Goal: Information Seeking & Learning: Learn about a topic

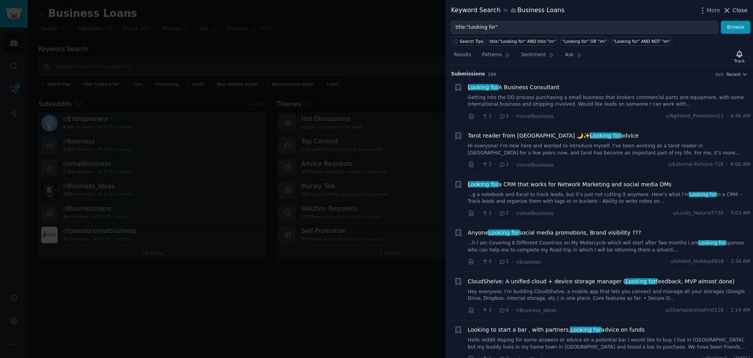
click at [737, 9] on span "Close" at bounding box center [740, 10] width 15 height 8
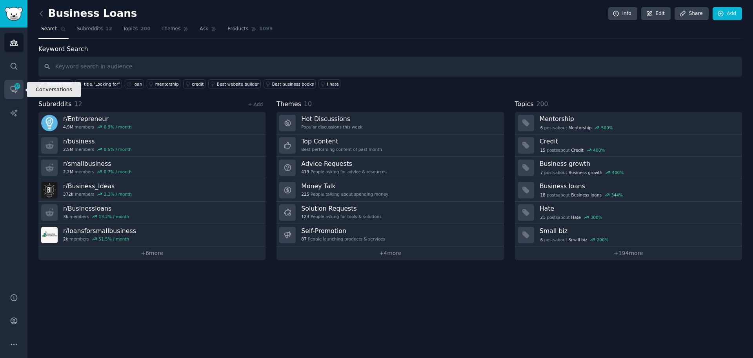
click at [15, 88] on span "33" at bounding box center [17, 85] width 7 height 5
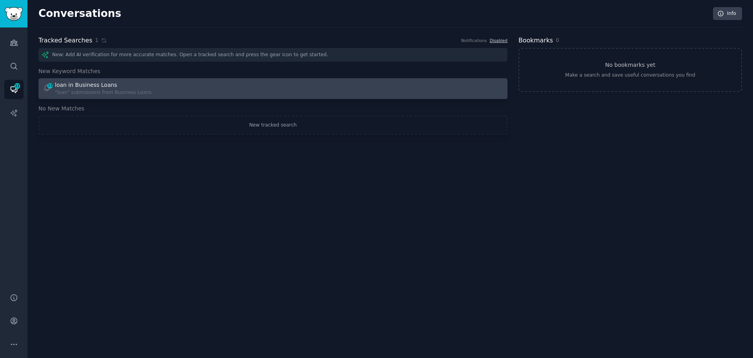
click at [99, 92] on div ""loan" submissions from Business Loans" at bounding box center [103, 92] width 97 height 7
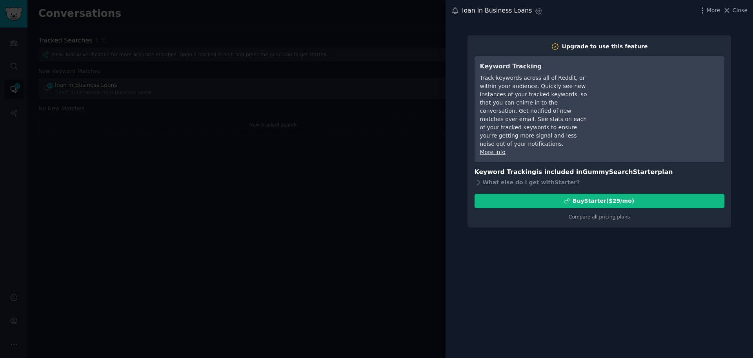
click at [400, 37] on div at bounding box center [376, 179] width 753 height 358
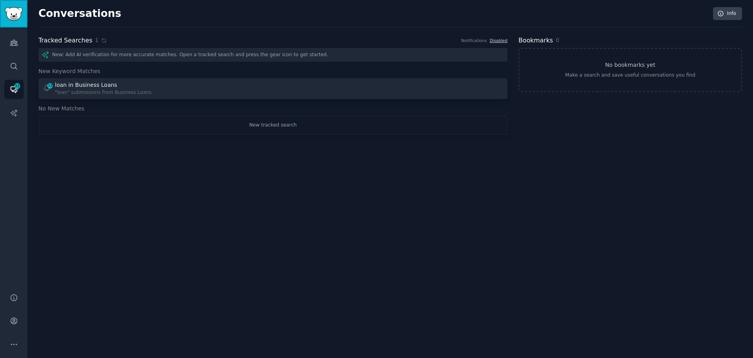
click at [14, 12] on img "Sidebar" at bounding box center [14, 14] width 18 height 14
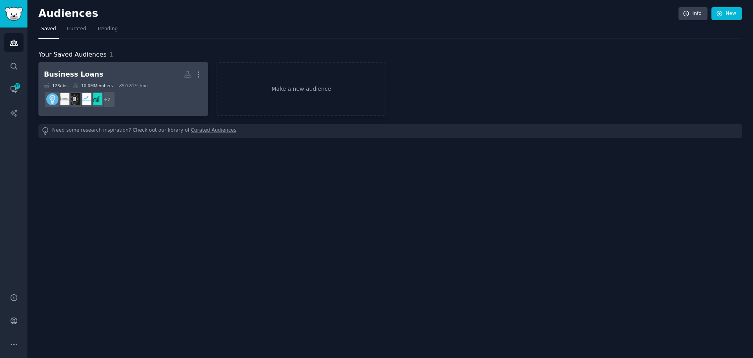
click at [93, 71] on h2 "Business Loans More" at bounding box center [123, 74] width 159 height 14
